Goal: Task Accomplishment & Management: Use online tool/utility

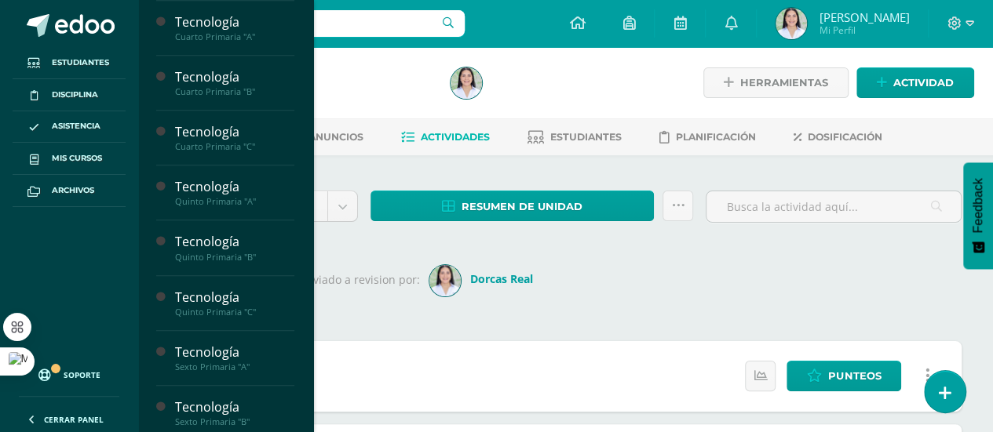
scroll to position [508, 0]
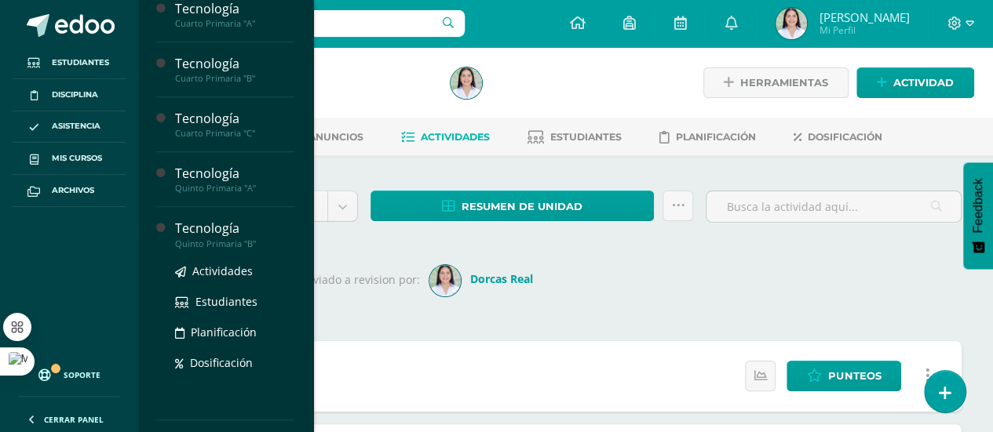
click at [238, 229] on div "Tecnología" at bounding box center [234, 229] width 119 height 18
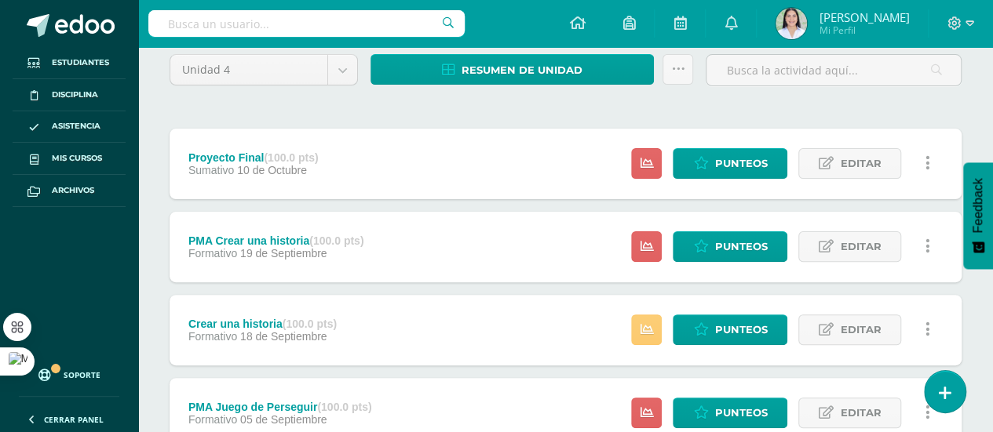
scroll to position [160, 0]
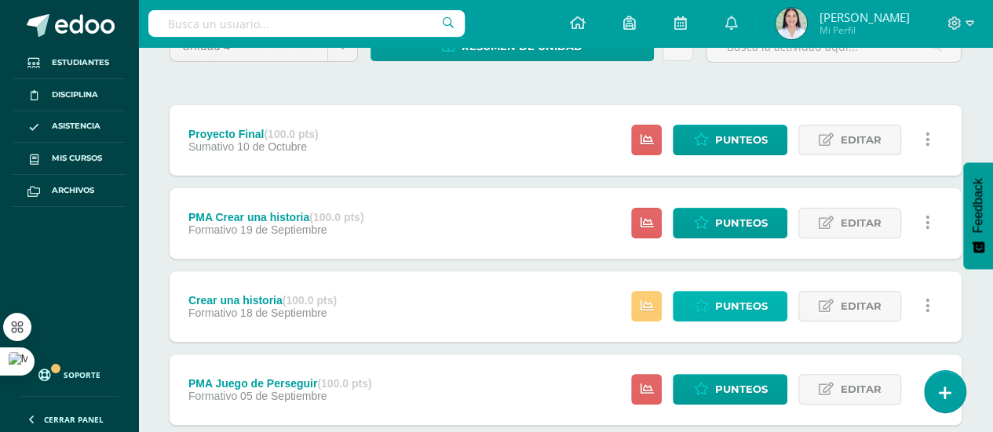
click at [749, 308] on span "Punteos" at bounding box center [740, 306] width 53 height 29
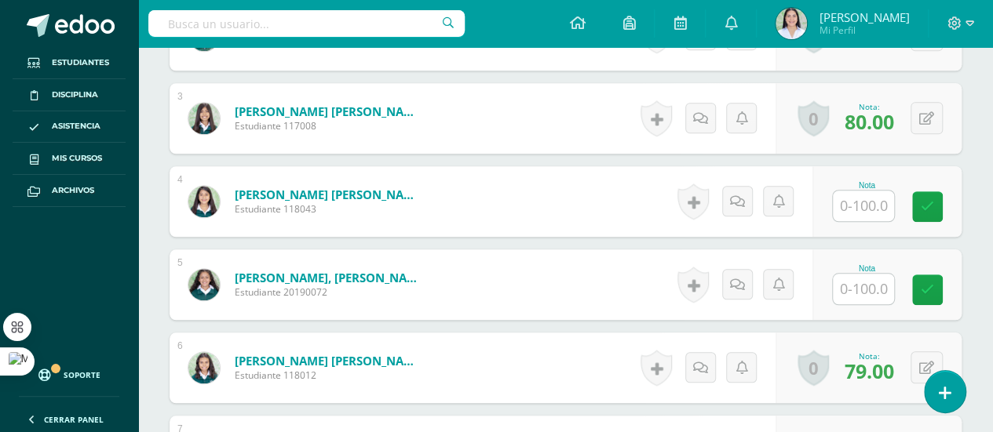
scroll to position [644, 0]
click at [859, 205] on input "text" at bounding box center [863, 205] width 61 height 31
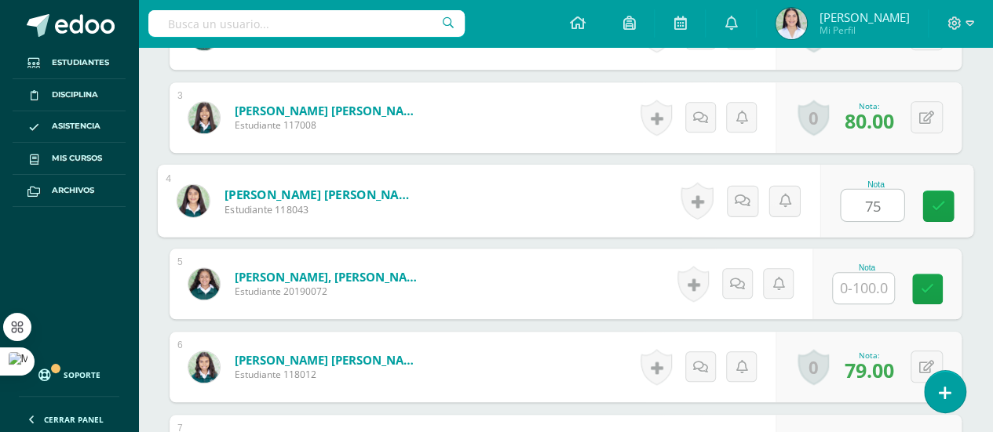
type input "75"
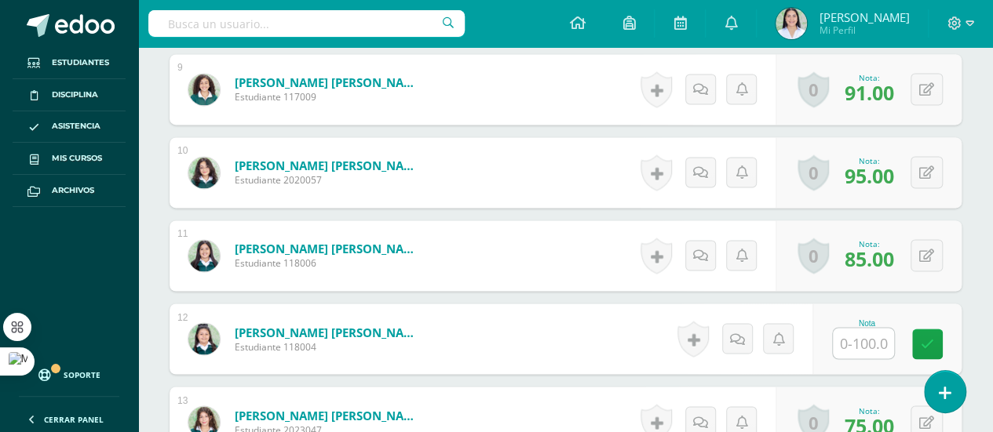
scroll to position [1195, 0]
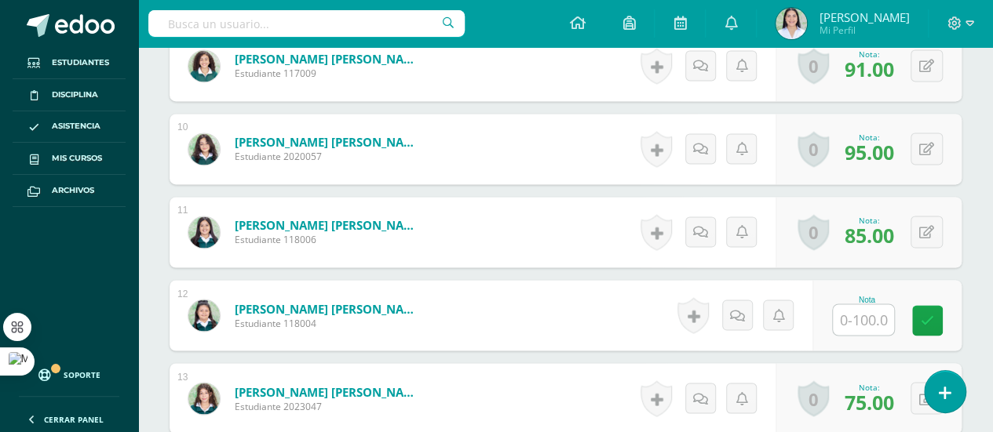
click at [874, 317] on input "text" at bounding box center [863, 319] width 61 height 31
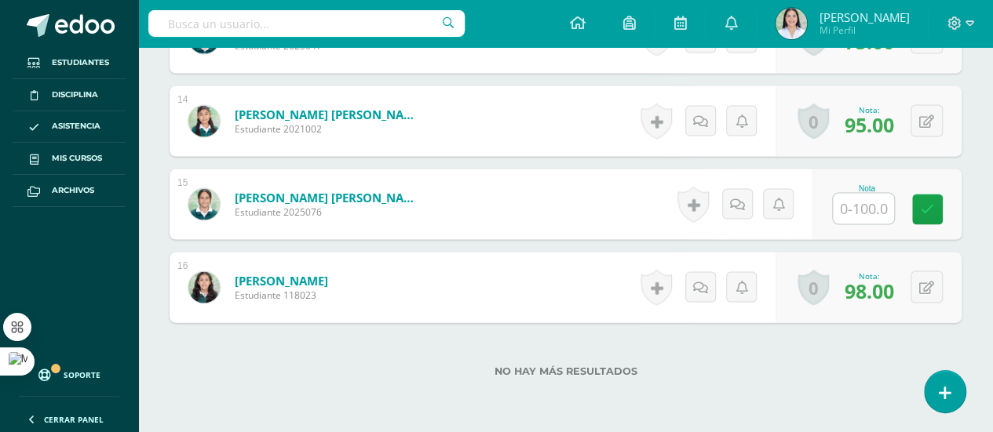
scroll to position [1563, 0]
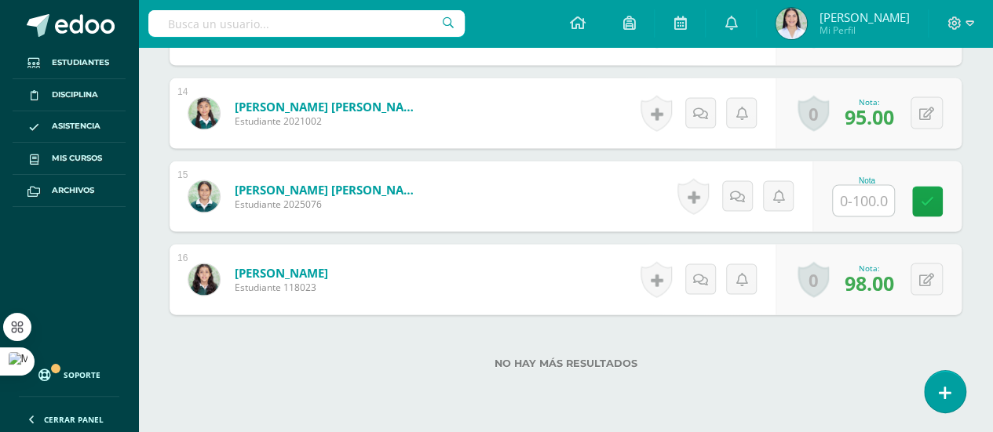
click at [864, 198] on input "text" at bounding box center [863, 201] width 61 height 31
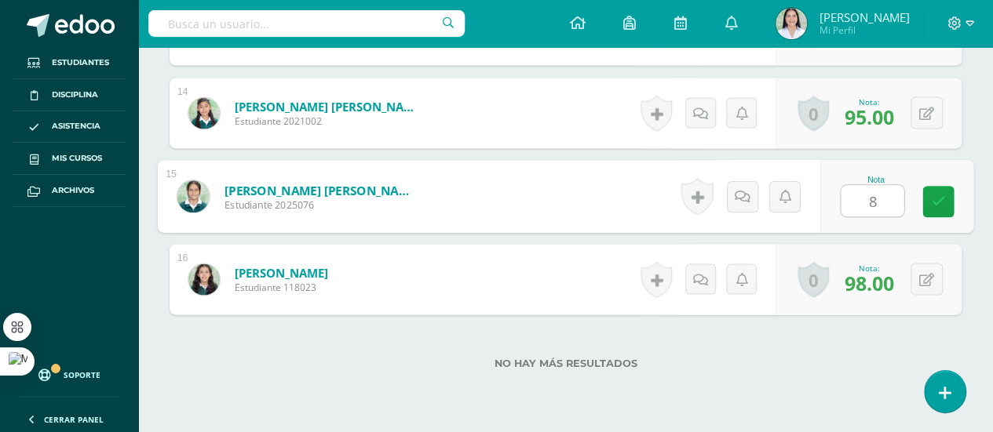
type input "80"
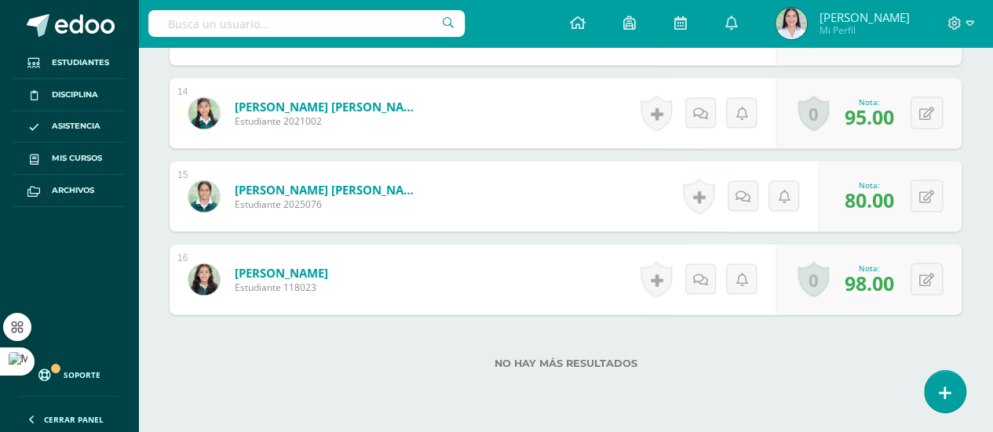
scroll to position [0, 0]
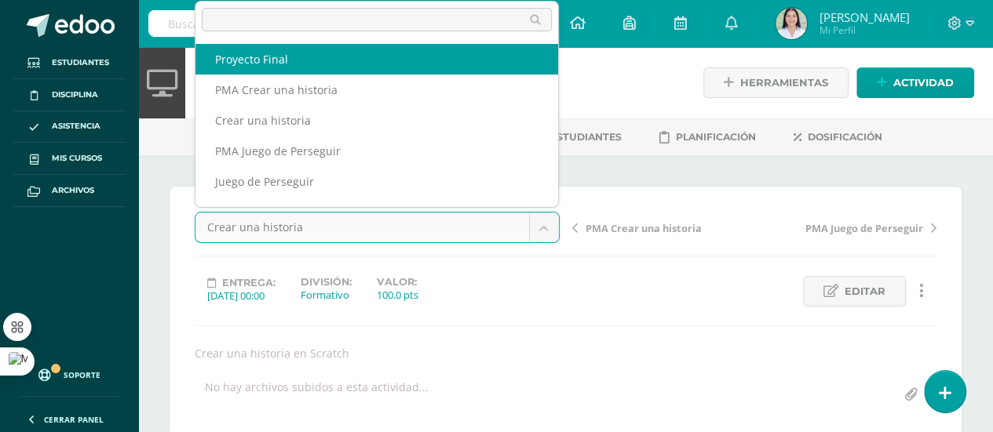
select select "/dashboard/teacher/grade-activity/261914/"
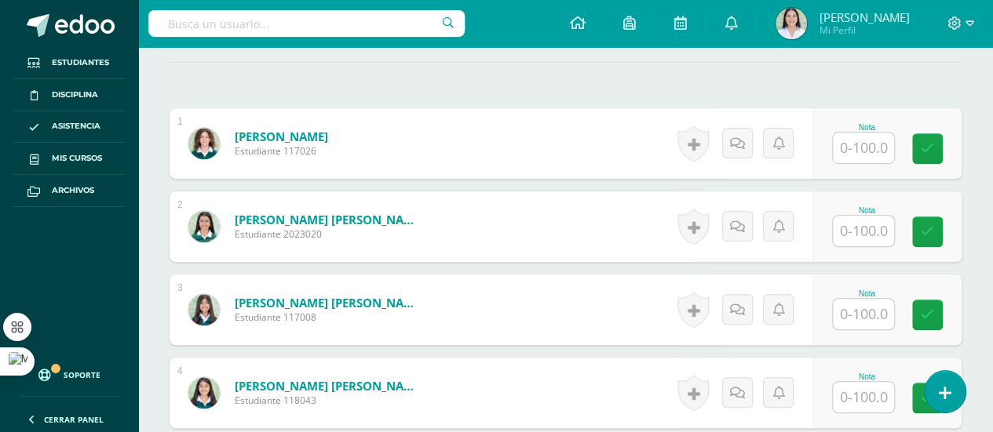
scroll to position [489, 0]
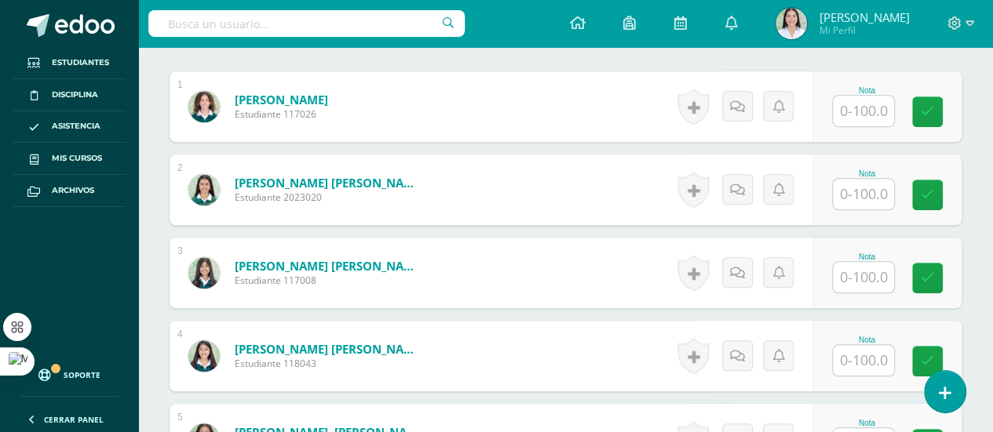
click at [888, 188] on input "text" at bounding box center [863, 194] width 61 height 31
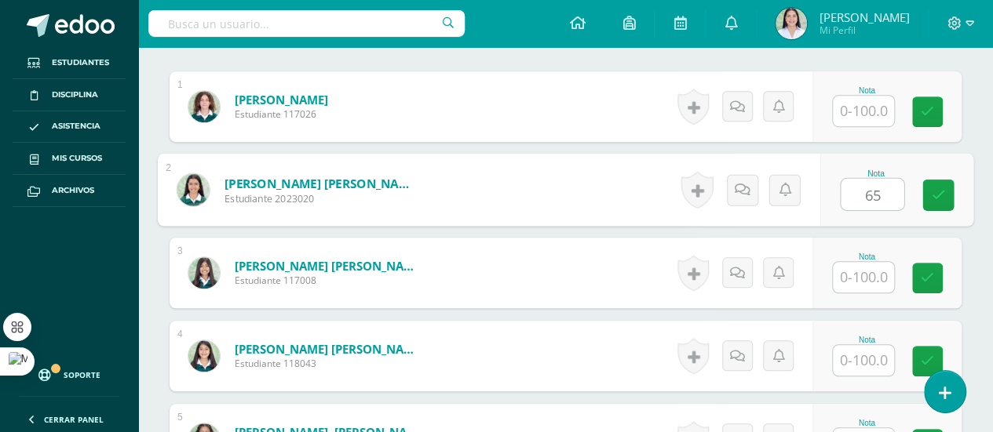
type input "65"
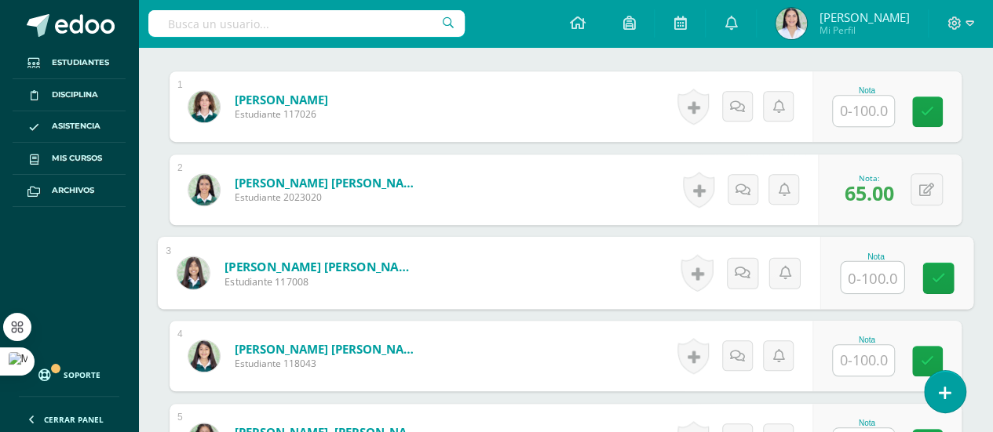
click at [872, 356] on input "text" at bounding box center [863, 360] width 61 height 31
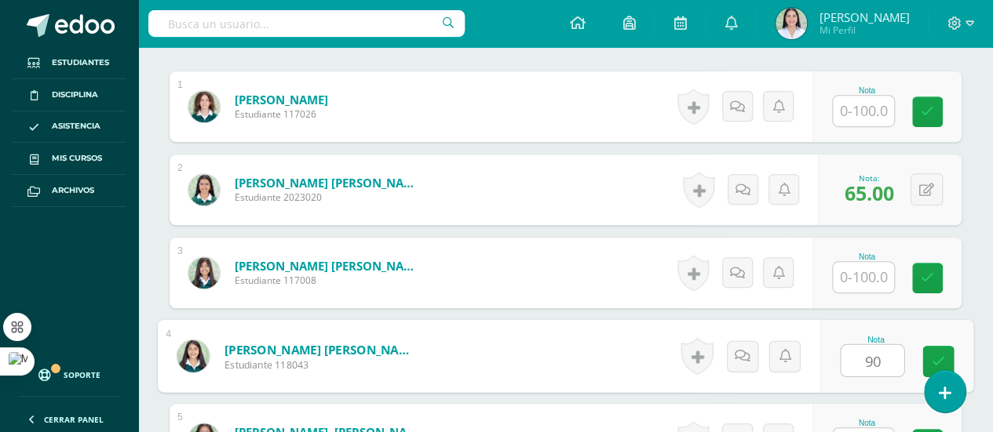
type input "90"
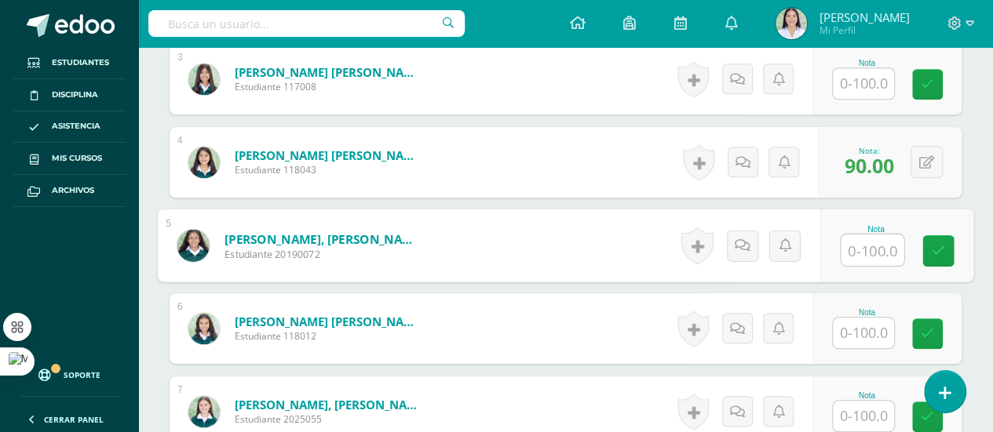
scroll to position [703, 0]
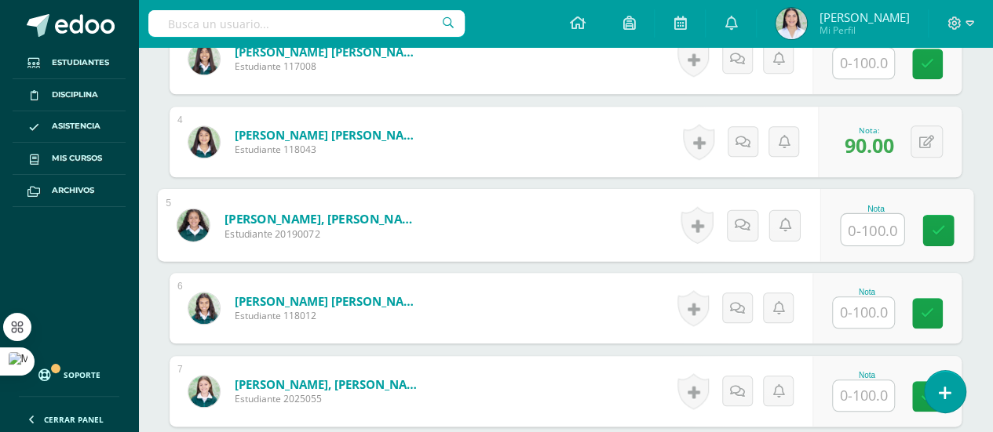
click at [862, 319] on input "text" at bounding box center [863, 312] width 61 height 31
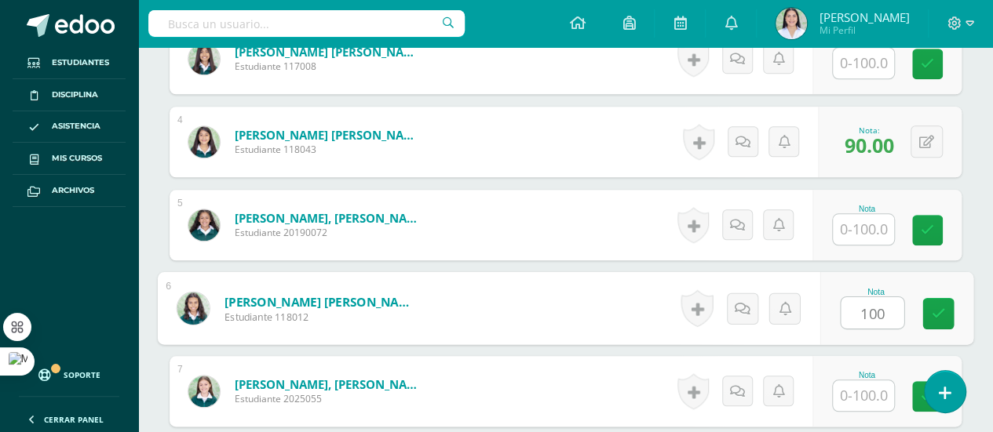
type input "100"
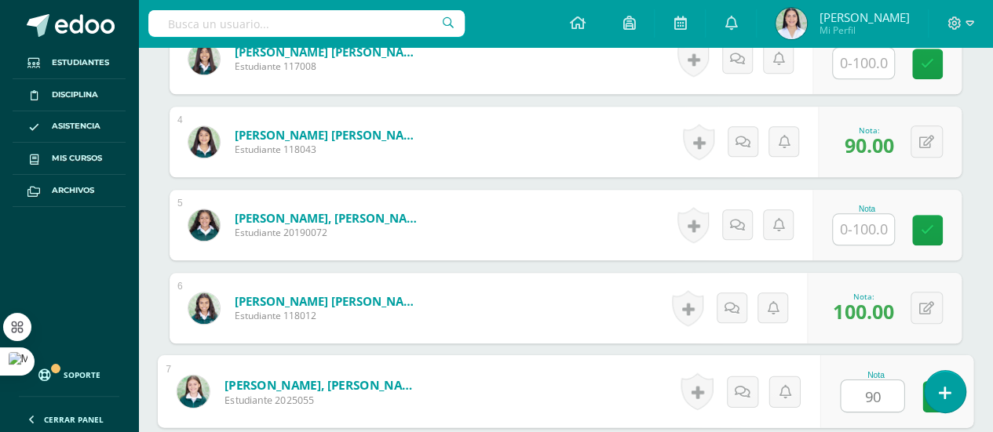
type input "90"
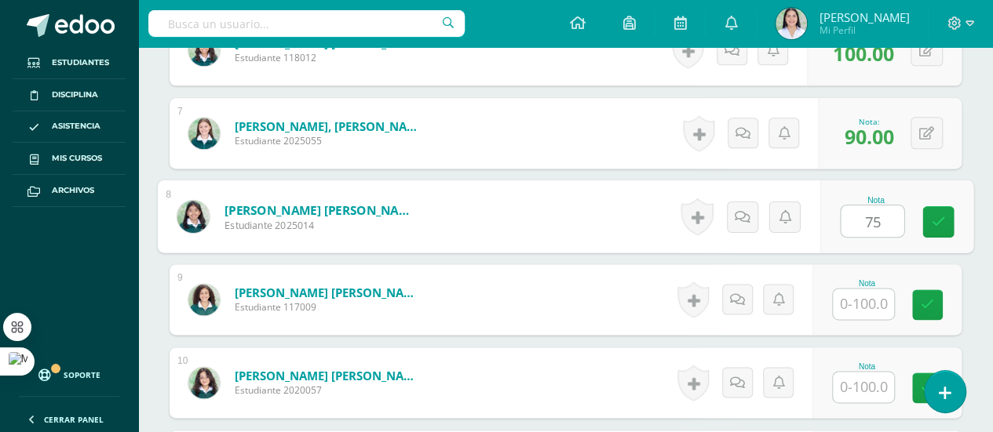
type input "75"
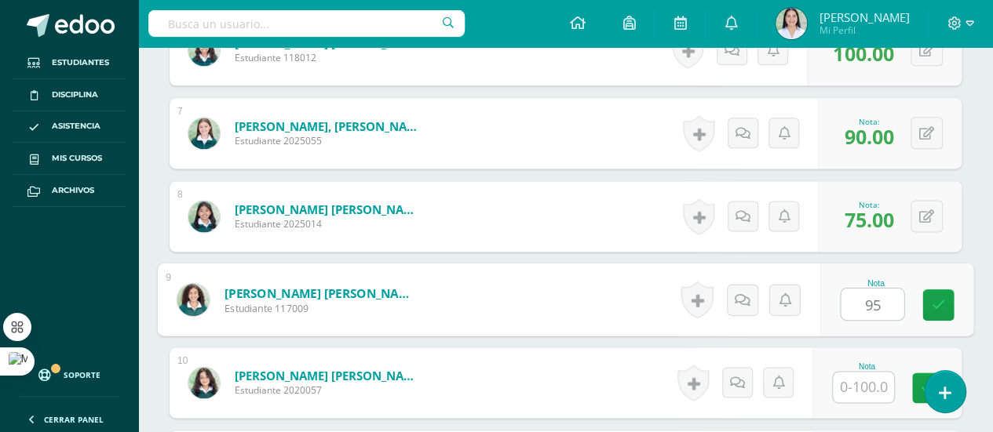
type input "95"
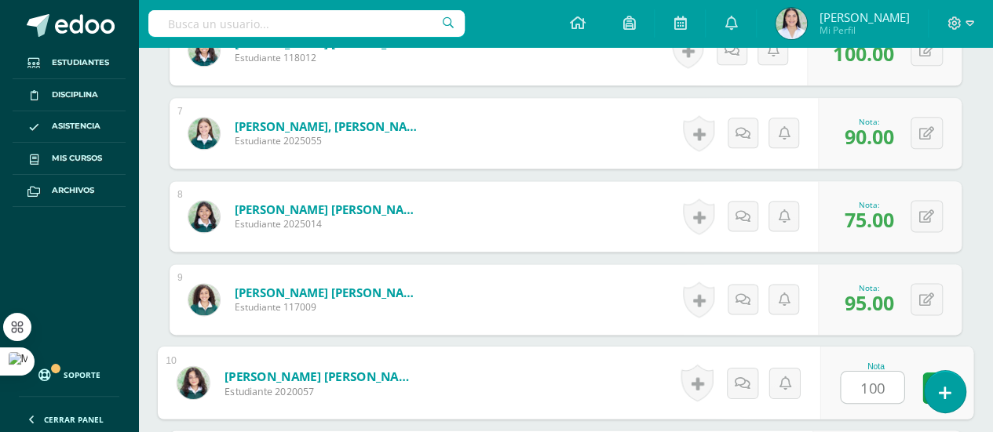
type input "100"
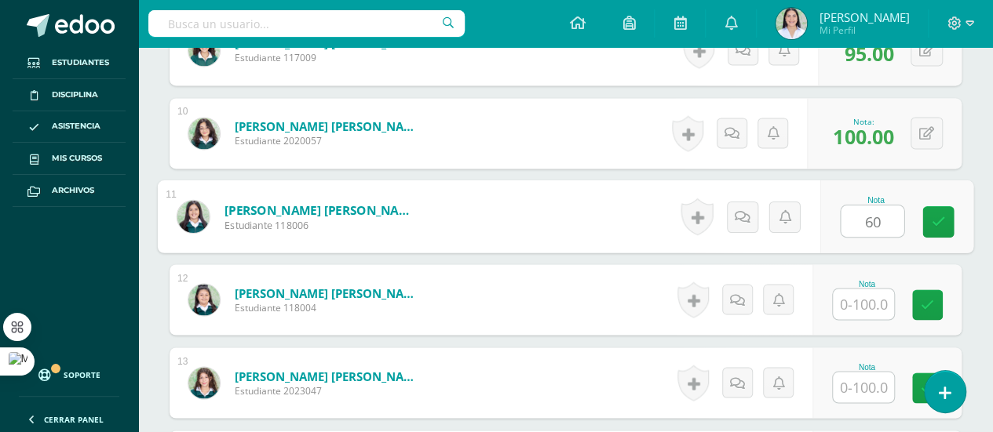
type input "60"
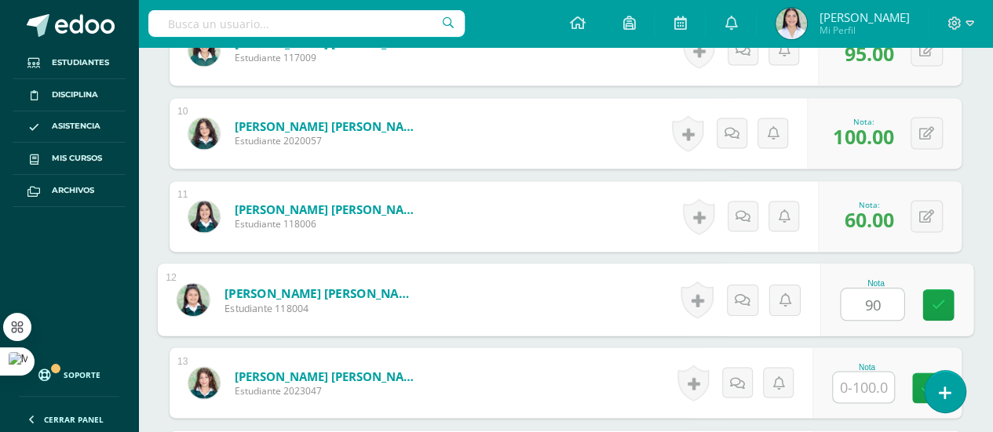
type input "90"
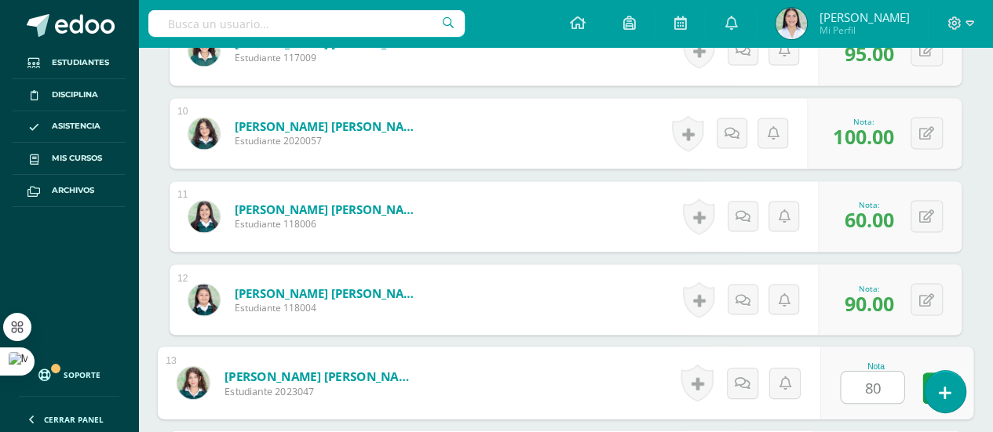
type input "80"
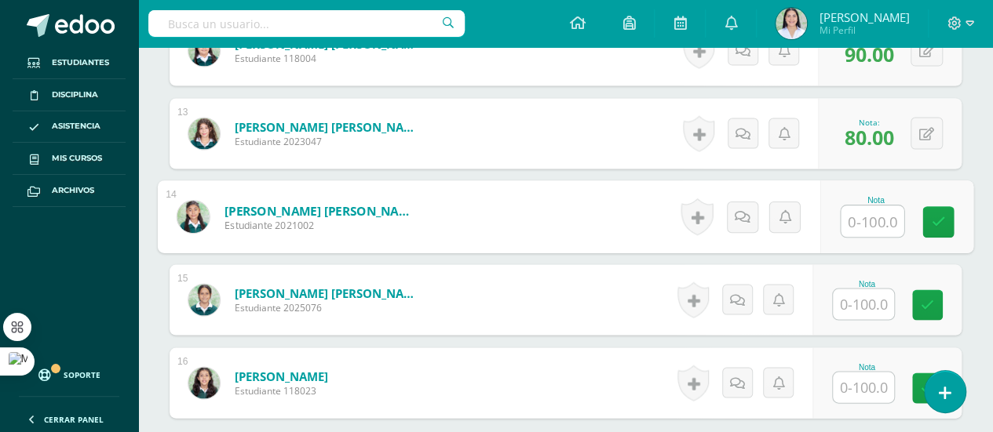
click at [868, 384] on input "text" at bounding box center [863, 387] width 61 height 31
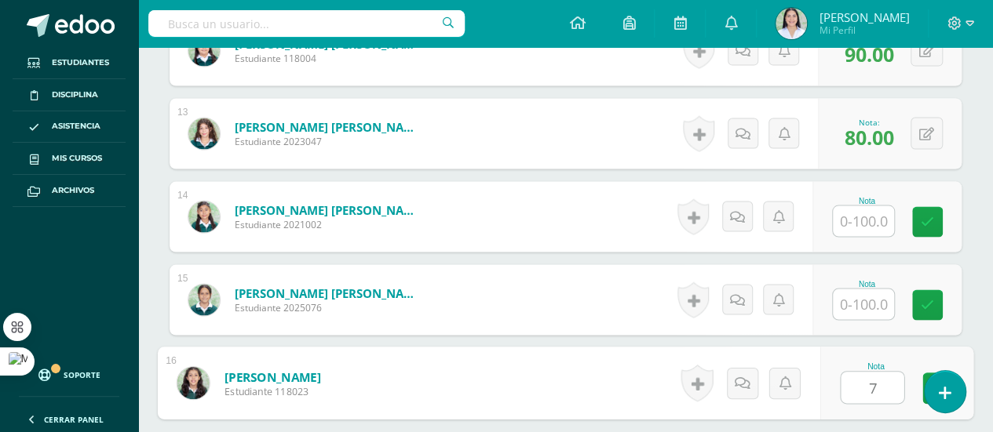
type input "75"
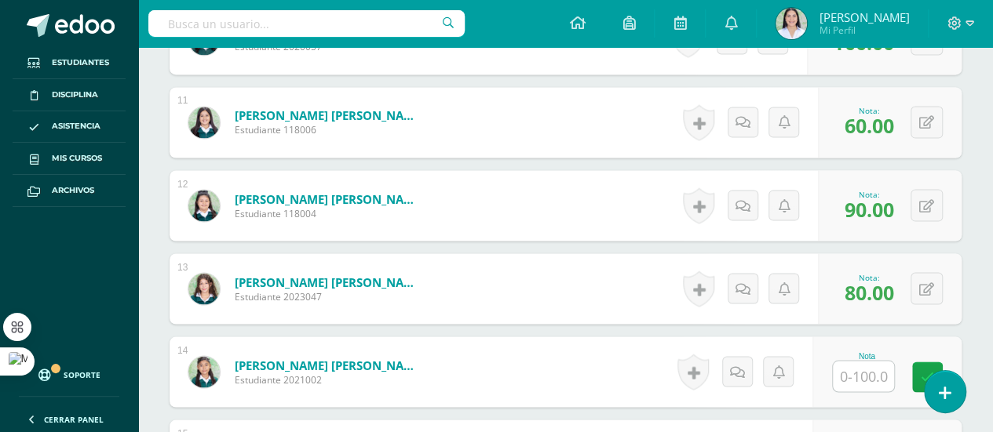
scroll to position [1289, 0]
